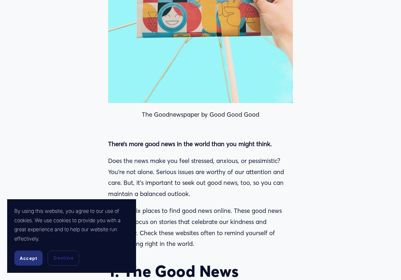
scroll to position [383, 0]
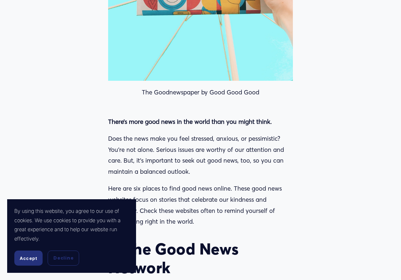
click at [32, 257] on span "Accept" at bounding box center [29, 257] width 18 height 5
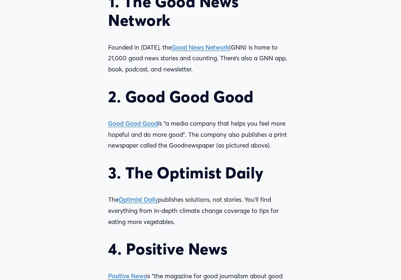
scroll to position [628, 0]
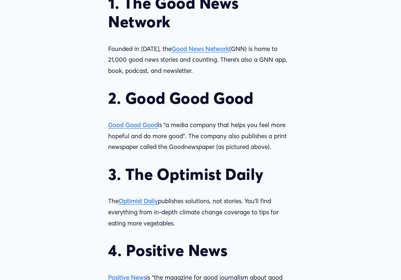
click at [201, 45] on span "Good News Network" at bounding box center [201, 49] width 58 height 8
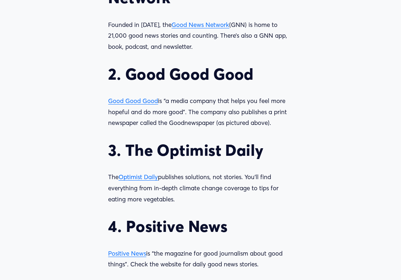
scroll to position [669, 0]
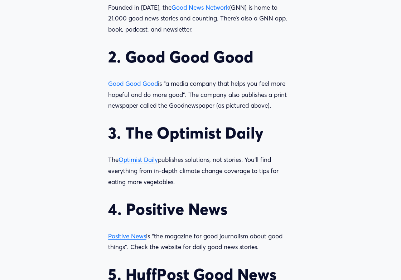
click at [134, 156] on span "Optimist Daily" at bounding box center [138, 160] width 39 height 8
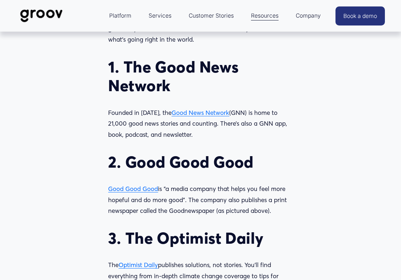
scroll to position [540, 0]
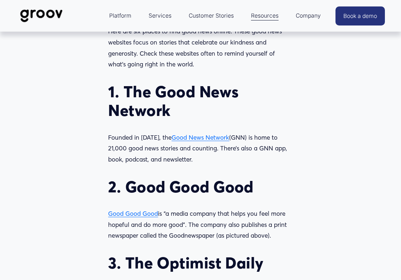
click at [130, 209] on span "Good Good Good" at bounding box center [133, 213] width 50 height 8
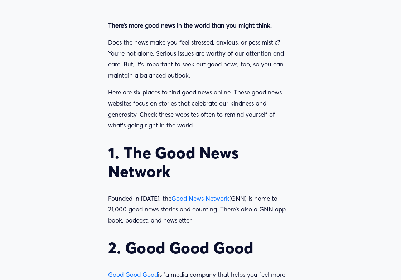
scroll to position [480, 0]
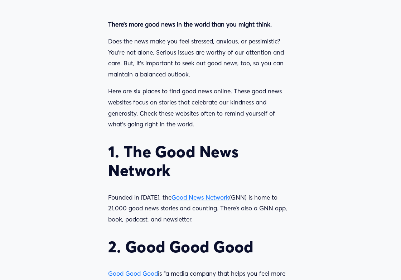
click at [193, 193] on span "Good News Network" at bounding box center [201, 197] width 58 height 8
